Goal: Task Accomplishment & Management: Complete application form

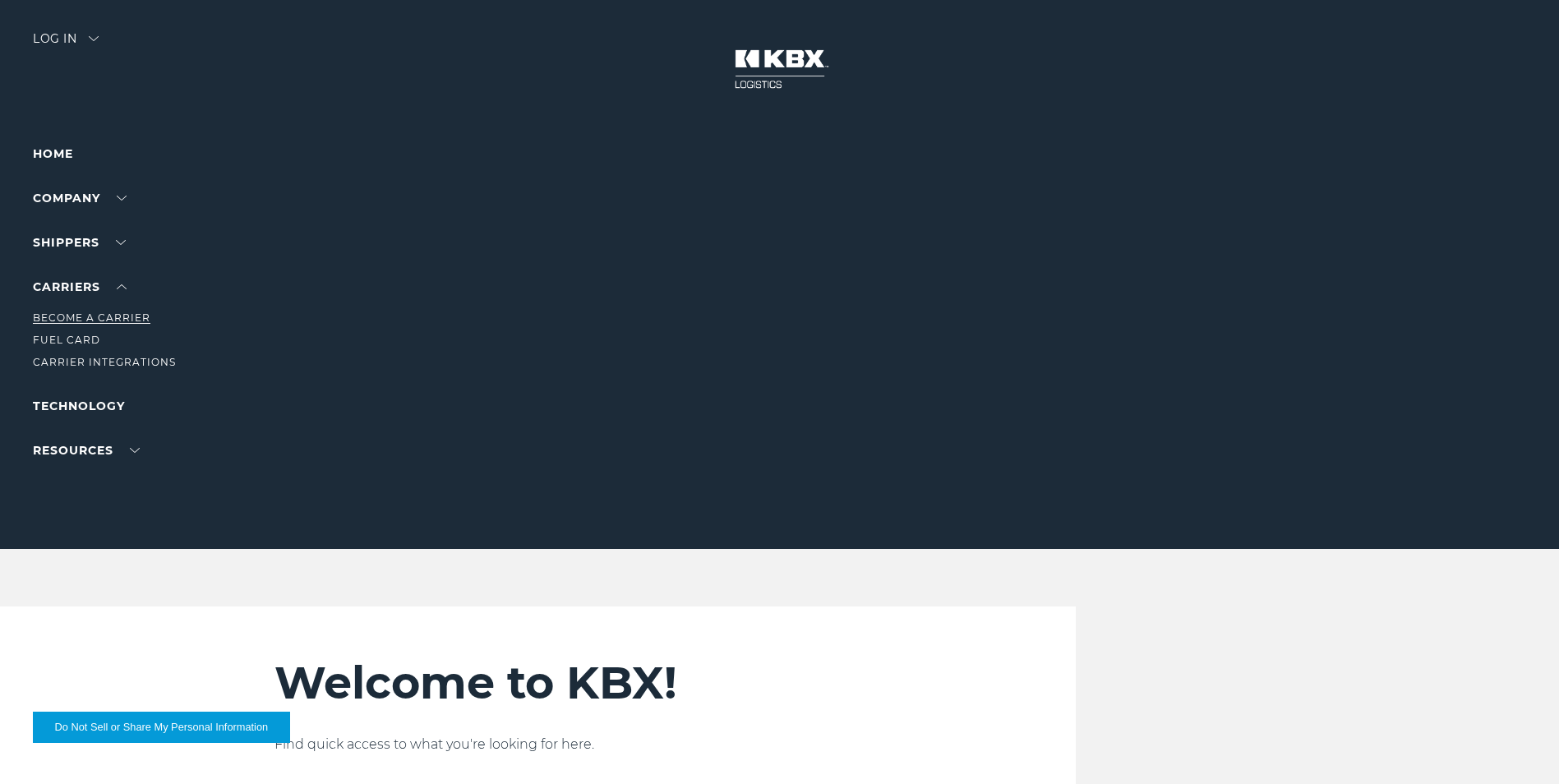
click at [102, 315] on link "Become a Carrier" at bounding box center [92, 317] width 117 height 12
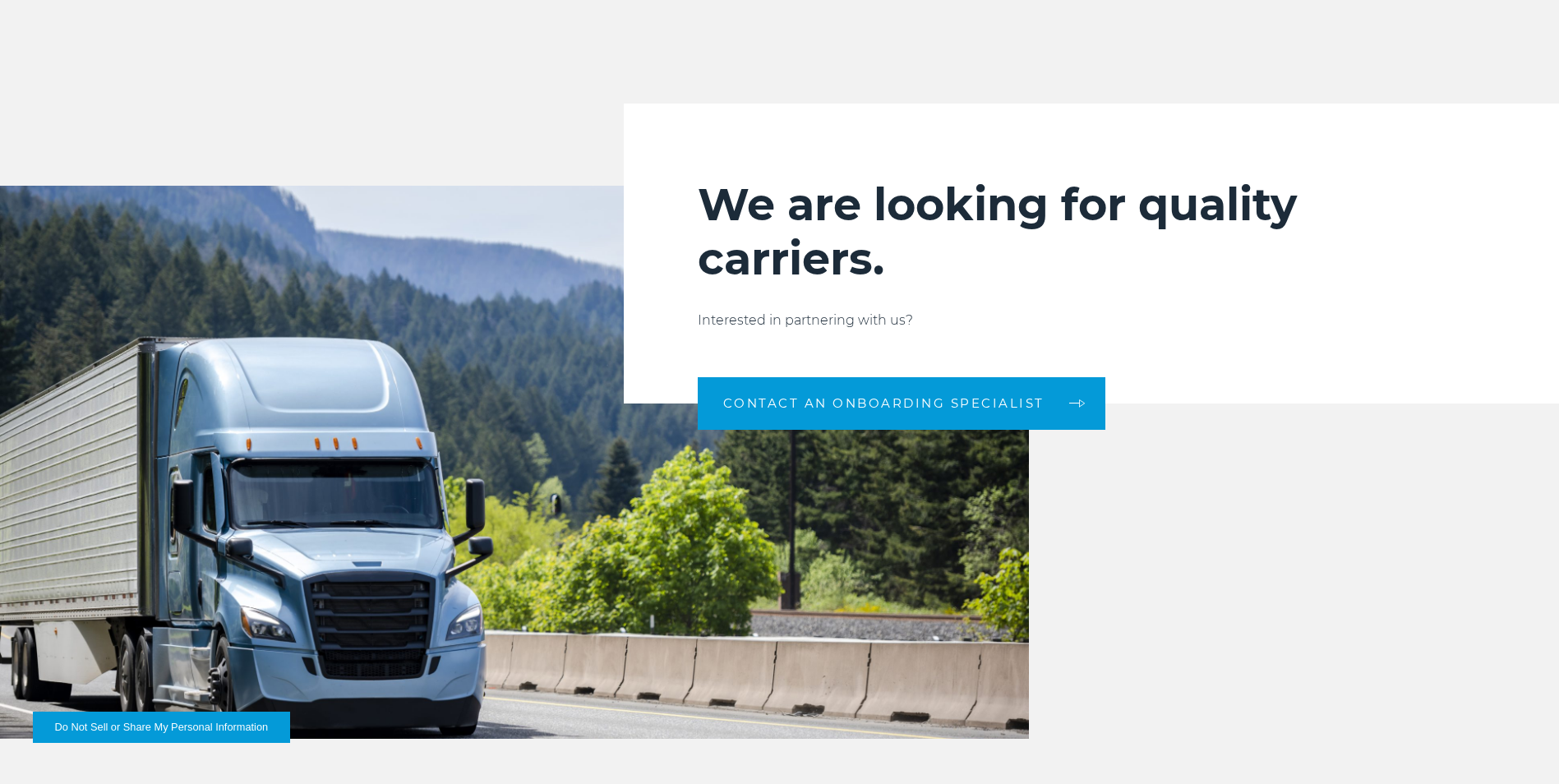
scroll to position [1603, 0]
